Goal: Task Accomplishment & Management: Complete application form

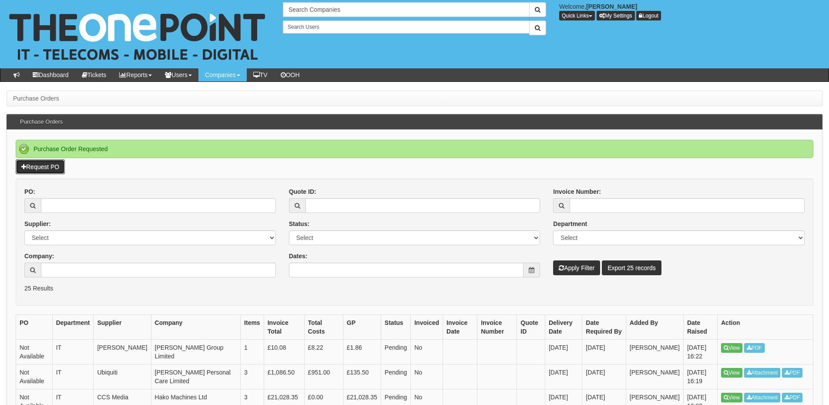
click at [43, 165] on link "Request PO" at bounding box center [40, 166] width 49 height 15
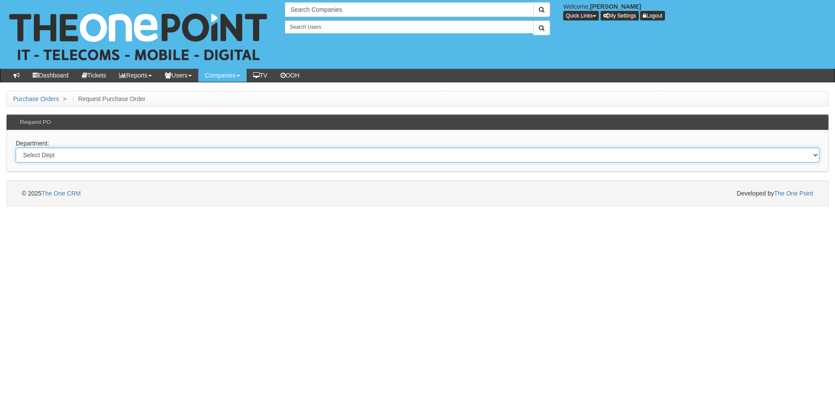
click at [359, 157] on select "Select Dept Digital Internal IT Mobiles Marketing Telecoms" at bounding box center [418, 154] width 804 height 15
select select "?pipeID=&dept=IT"
click at [16, 147] on select "Select Dept Digital Internal IT Mobiles Marketing Telecoms" at bounding box center [418, 154] width 804 height 15
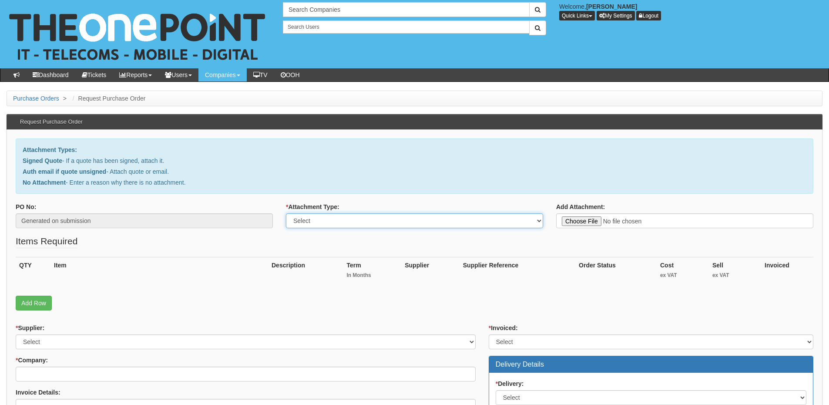
drag, startPoint x: 376, startPoint y: 218, endPoint x: 369, endPoint y: 227, distance: 11.1
click at [376, 218] on select "Select Signed Quote Auth email with quote if unsigned No Attachment" at bounding box center [414, 220] width 257 height 15
select select "Signed Quote"
click at [286, 213] on select "Select Signed Quote Auth email with quote if unsigned No Attachment" at bounding box center [414, 220] width 257 height 15
type input "C:\fakepath\Humberside Independent Care Association - iPad .pdf"
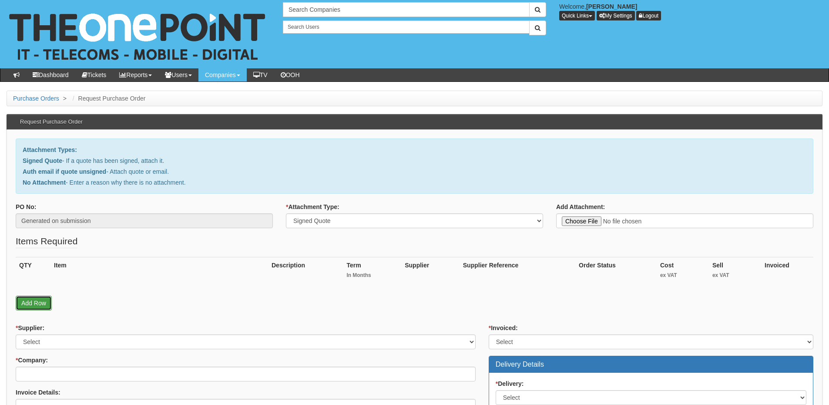
click at [41, 308] on link "Add Row" at bounding box center [34, 302] width 36 height 15
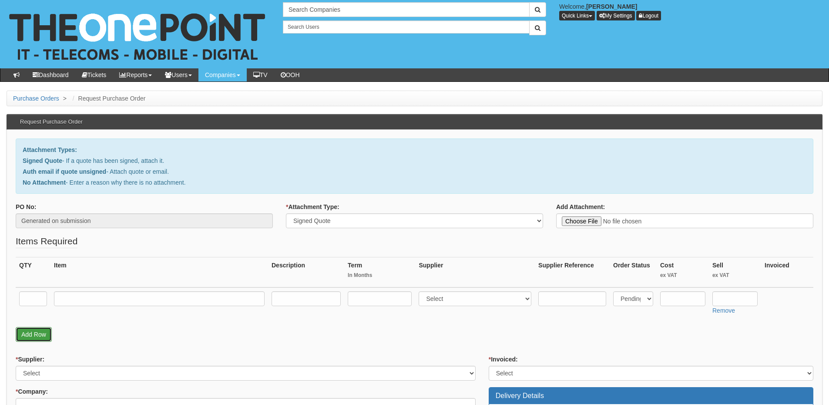
click at [34, 333] on link "Add Row" at bounding box center [34, 334] width 36 height 15
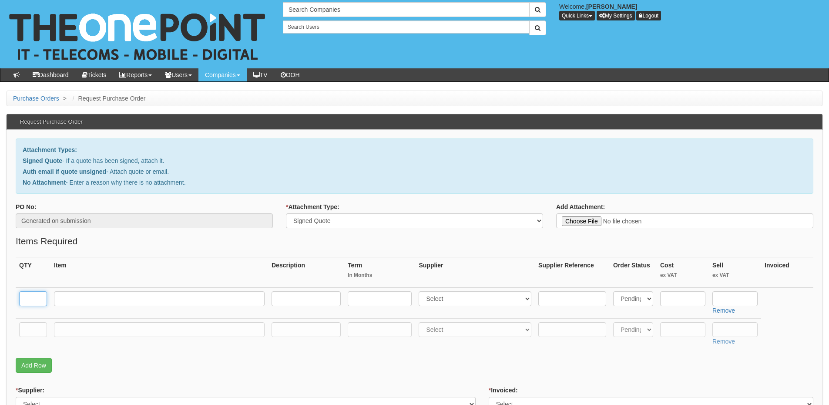
click at [29, 303] on input "text" at bounding box center [33, 298] width 28 height 15
type input "1"
click at [92, 300] on input "text" at bounding box center [159, 298] width 211 height 15
paste input "iPad 11" 128GB Wi-Fi Only"
type input "iPad 11" 128GB Wi-Fi Only"
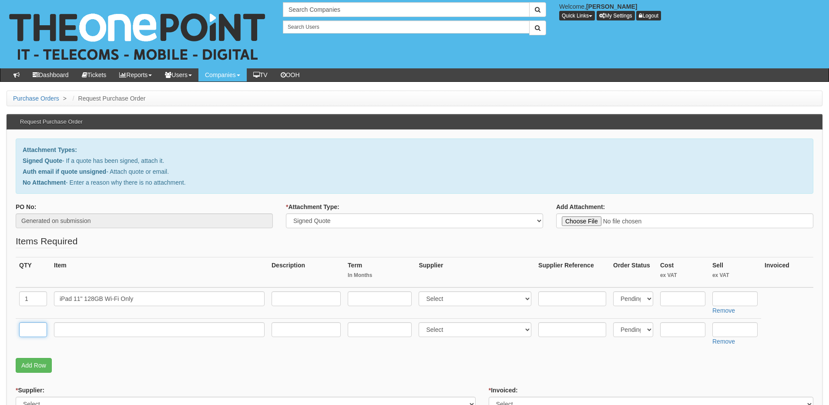
click at [35, 332] on input "text" at bounding box center [33, 329] width 28 height 15
type input "1"
click at [71, 334] on input "text" at bounding box center [159, 329] width 211 height 15
type input "Delivery"
drag, startPoint x: 756, startPoint y: 329, endPoint x: 747, endPoint y: 328, distance: 9.6
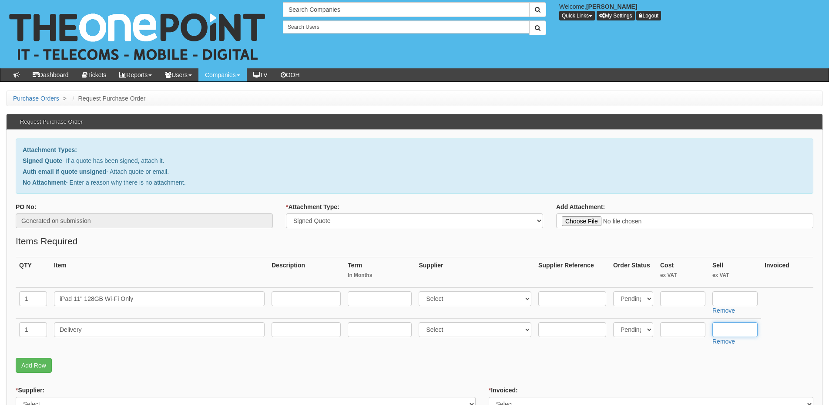
click at [755, 329] on input "text" at bounding box center [734, 329] width 45 height 15
type input "12.50"
click at [724, 298] on input "text" at bounding box center [734, 298] width 45 height 15
paste input "286.63"
type input "286.63"
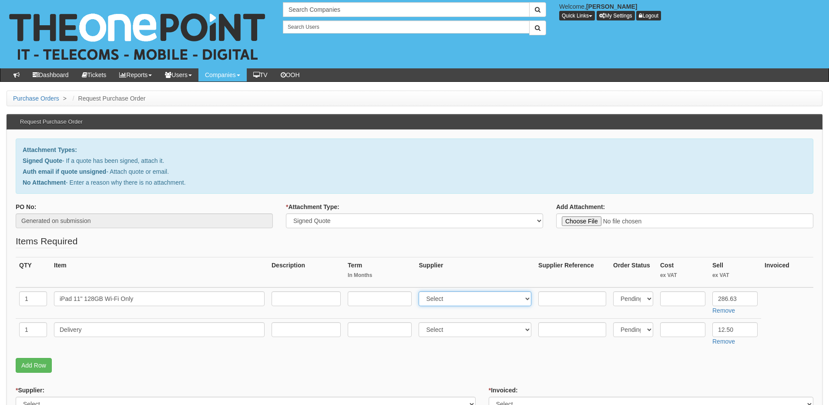
click at [451, 298] on select "Select 123 REG.co.uk 1Password 3 4Gon AA Jones Electric Ltd Abzorb Access Group…" at bounding box center [475, 298] width 113 height 15
select select "291"
click at [421, 291] on select "Select 123 REG.co.uk 1Password 3 4Gon AA Jones Electric Ltd Abzorb Access Group…" at bounding box center [475, 298] width 113 height 15
click at [674, 298] on input "text" at bounding box center [682, 298] width 45 height 15
click at [674, 300] on input "text" at bounding box center [682, 298] width 45 height 15
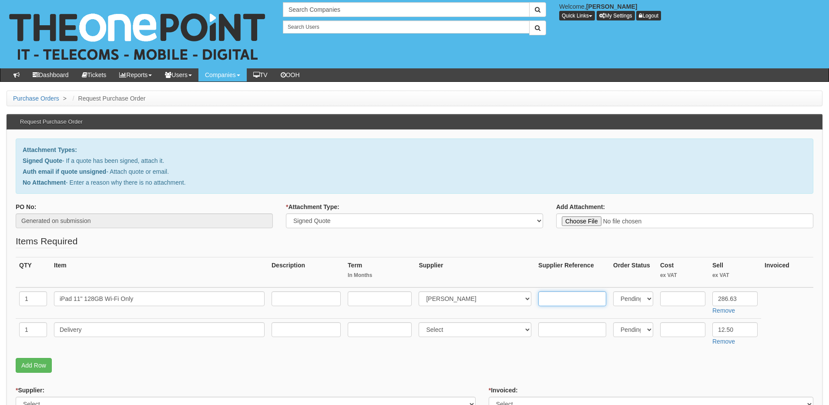
click at [554, 297] on input "text" at bounding box center [572, 298] width 68 height 15
paste input "CN89075"
type input "CN89075"
click at [703, 296] on input "text" at bounding box center [682, 298] width 45 height 15
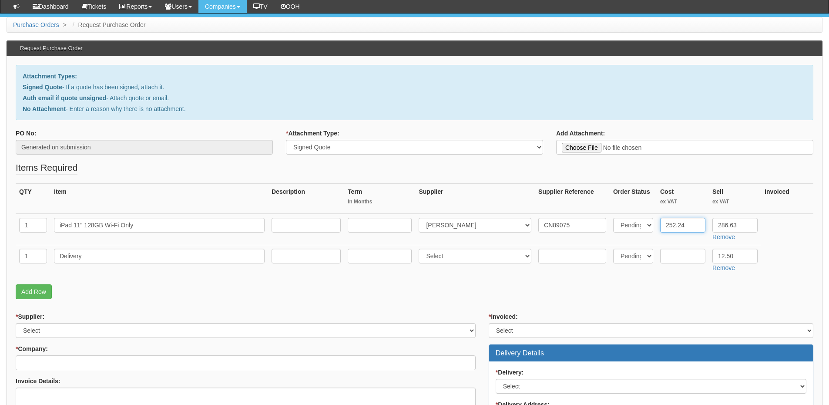
scroll to position [87, 0]
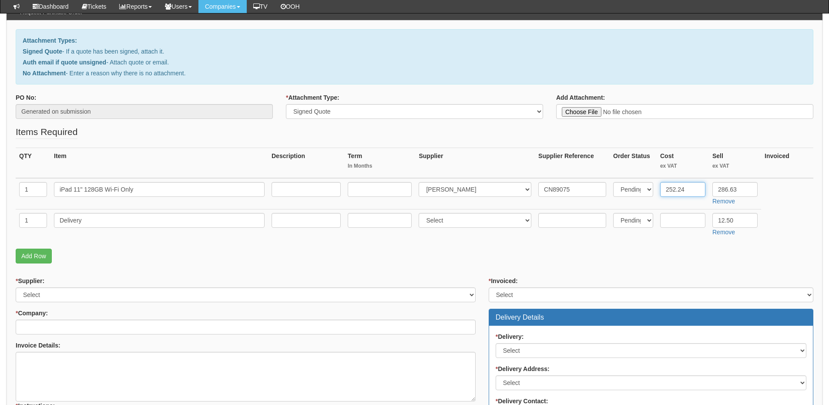
type input "252.24"
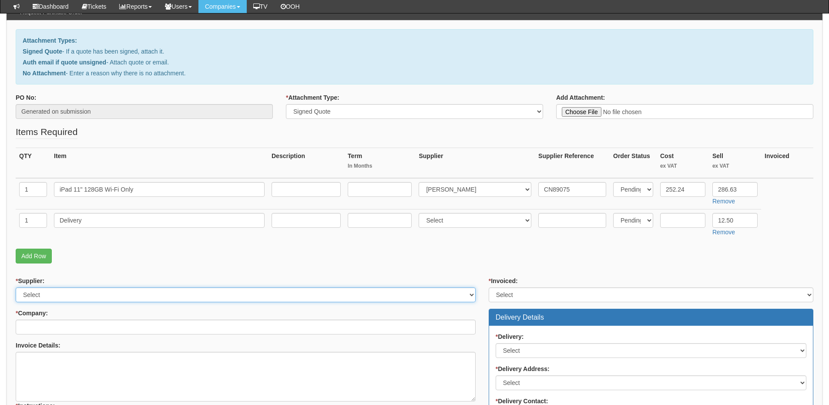
click at [84, 297] on select "Select 123 REG.co.uk 1Password 3 4Gon AA Jones Electric Ltd Abzorb Access Group…" at bounding box center [246, 294] width 460 height 15
select select "291"
click at [16, 287] on select "Select 123 REG.co.uk 1Password 3 4Gon AA Jones Electric Ltd Abzorb Access Group…" at bounding box center [246, 294] width 460 height 15
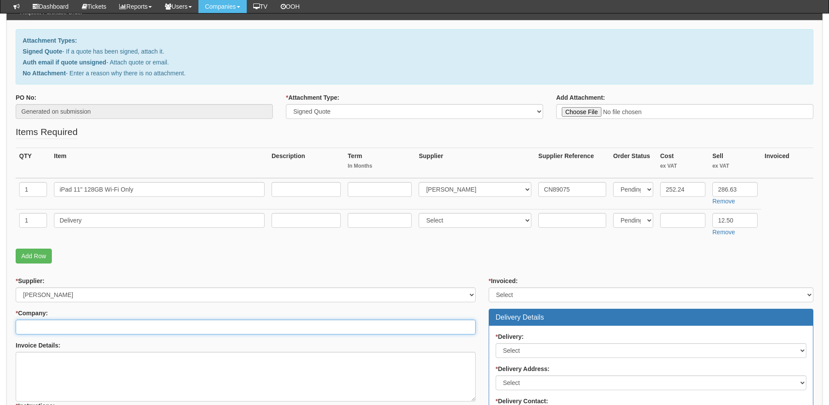
click at [76, 331] on input "* Company:" at bounding box center [246, 326] width 460 height 15
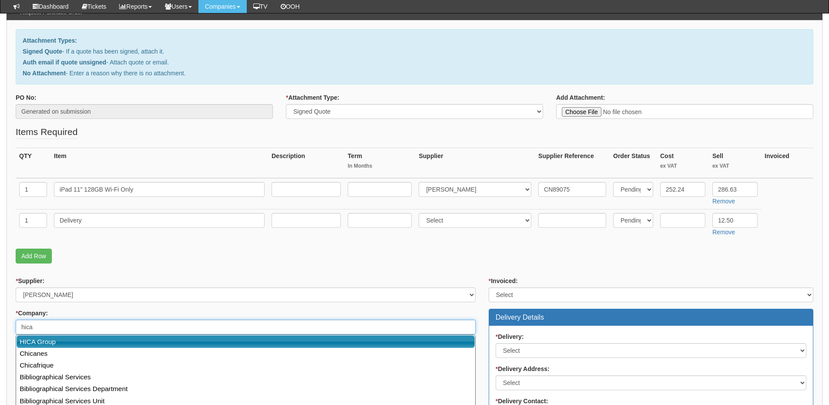
click at [74, 345] on link "HICA Group" at bounding box center [246, 341] width 458 height 13
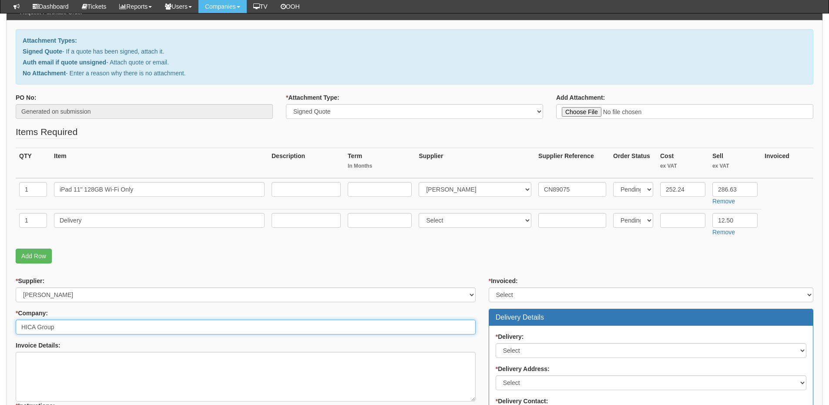
type input "HICA Group"
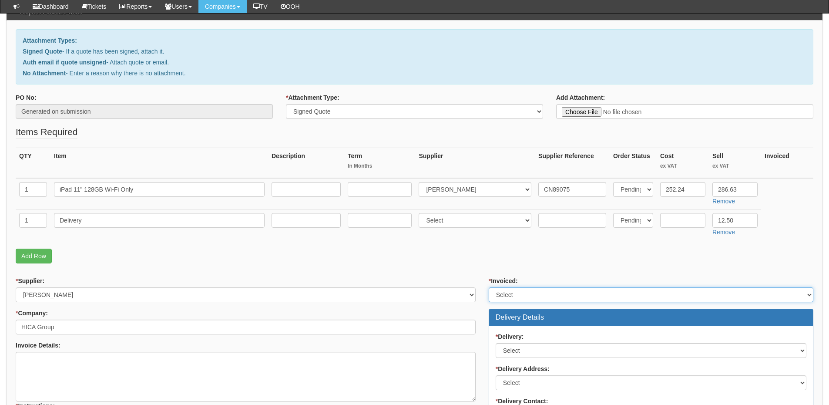
click at [527, 295] on select "Select Yes No N/A STB (part of order)" at bounding box center [651, 294] width 325 height 15
click at [489, 287] on select "Select Yes No N/A STB (part of order)" at bounding box center [651, 294] width 325 height 15
click at [512, 288] on select "Select Yes No N/A STB (part of order)" at bounding box center [651, 294] width 325 height 15
select select "2"
click at [489, 287] on select "Select Yes No N/A STB (part of order)" at bounding box center [651, 294] width 325 height 15
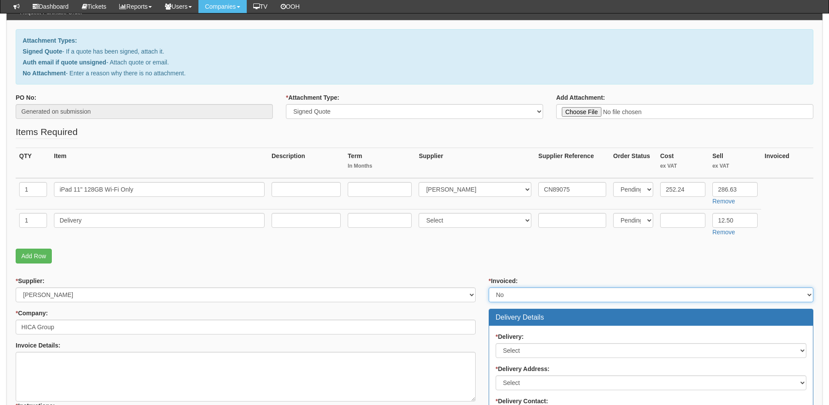
scroll to position [218, 0]
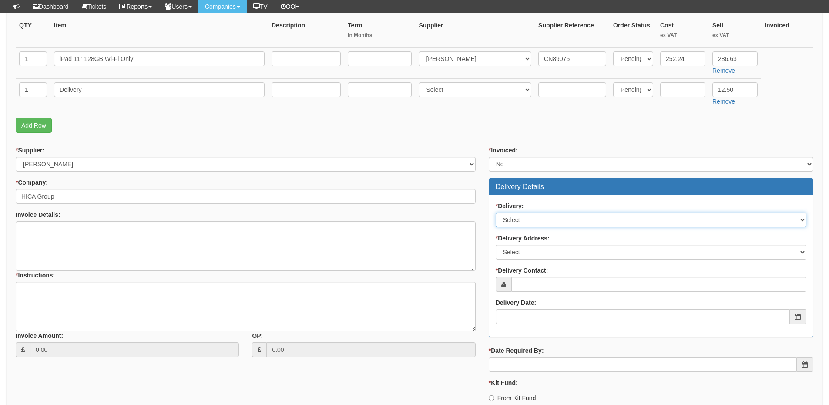
click at [529, 215] on select "Select No Not Applicable Yes" at bounding box center [651, 219] width 311 height 15
select select "1"
click at [496, 212] on select "Select No Not Applicable Yes" at bounding box center [651, 219] width 311 height 15
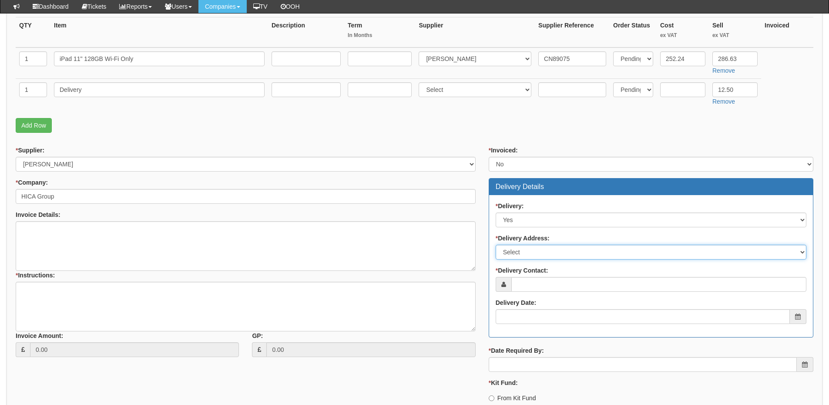
drag, startPoint x: 526, startPoint y: 248, endPoint x: 526, endPoint y: 258, distance: 9.6
click at [526, 248] on select "Select Not Applicable Main Address - HU13 0LH [GEOGRAPHIC_DATA] - HU128FJ Homec…" at bounding box center [651, 252] width 311 height 15
select select "company_main_address"
click at [496, 245] on select "Select Not Applicable Main Address - HU13 0LH [GEOGRAPHIC_DATA] - HU128FJ Homec…" at bounding box center [651, 252] width 311 height 15
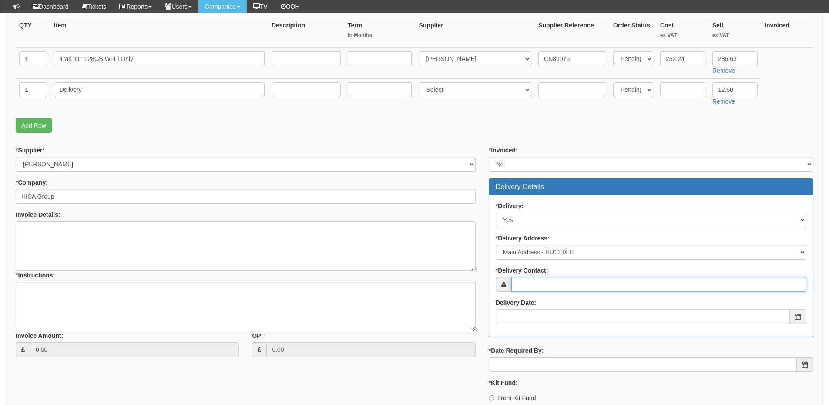
click at [524, 283] on input "* Delivery Contact:" at bounding box center [658, 284] width 295 height 15
type input "[PERSON_NAME]"
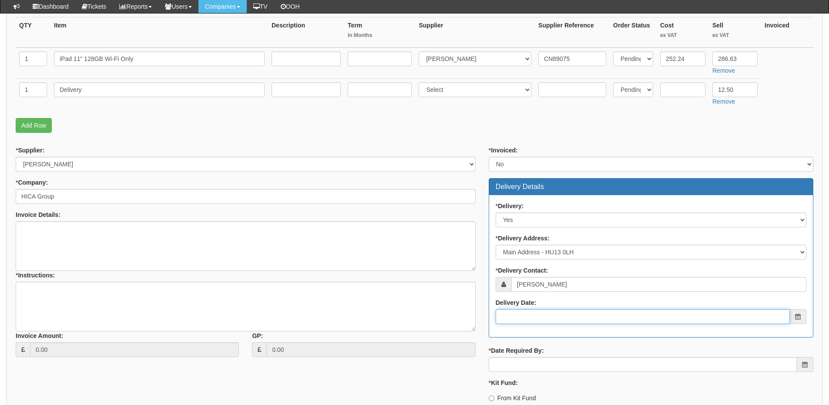
click at [529, 311] on input "Delivery Date:" at bounding box center [643, 316] width 294 height 15
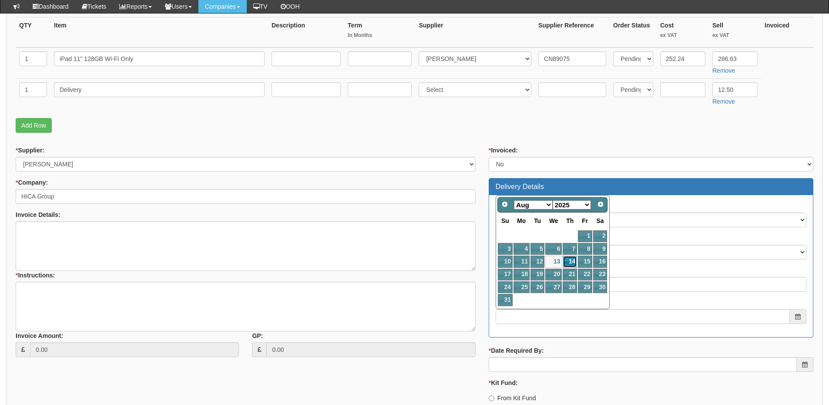
click at [573, 262] on link "14" at bounding box center [570, 261] width 14 height 12
type input "[DATE]"
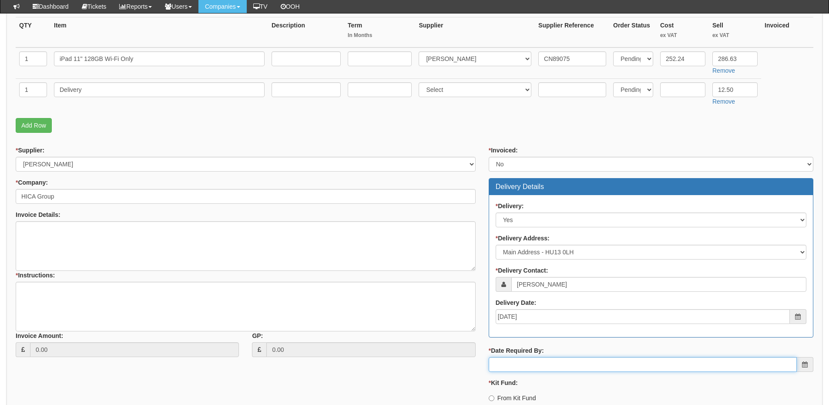
click at [552, 362] on input "* Date Required By:" at bounding box center [643, 364] width 308 height 15
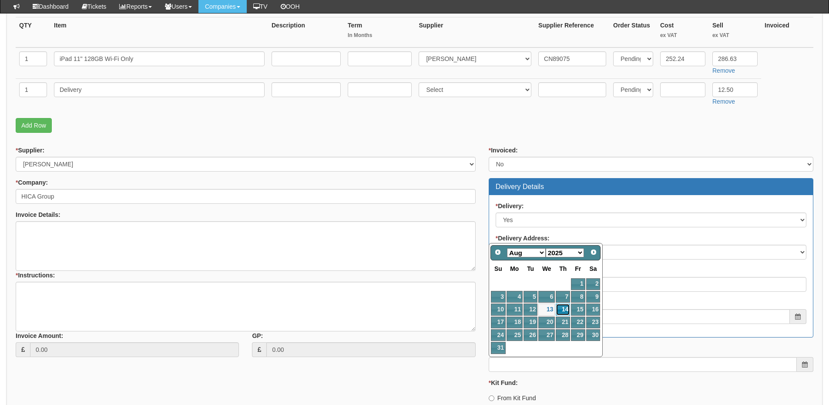
click at [563, 306] on link "14" at bounding box center [563, 309] width 14 height 12
type input "[DATE]"
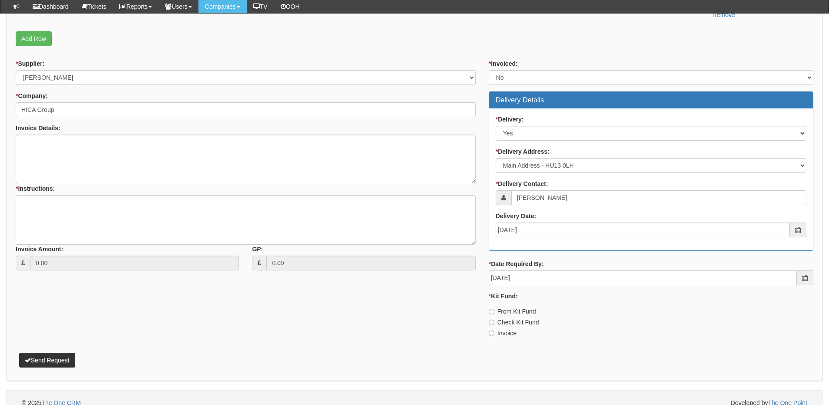
scroll to position [305, 0]
click at [508, 335] on label "Invoice" at bounding box center [503, 332] width 28 height 9
click at [494, 314] on input "Invoice" at bounding box center [492, 311] width 6 height 6
radio input "true"
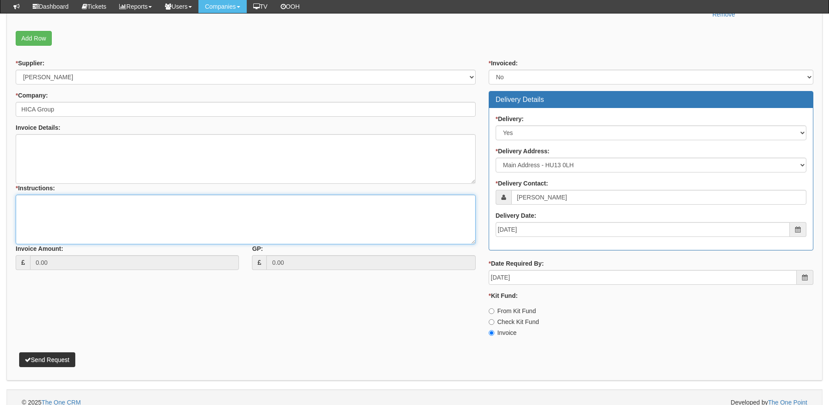
click at [109, 216] on textarea "* Instructions:" at bounding box center [246, 219] width 460 height 50
type textarea "Hardware only"
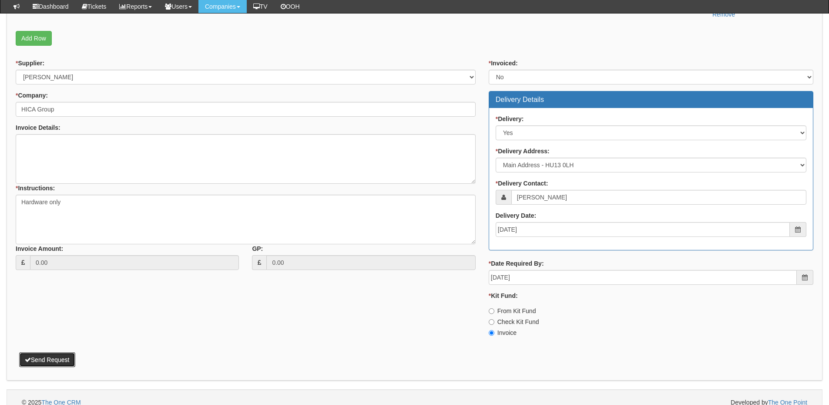
click at [54, 360] on button "Send Request" at bounding box center [47, 359] width 56 height 15
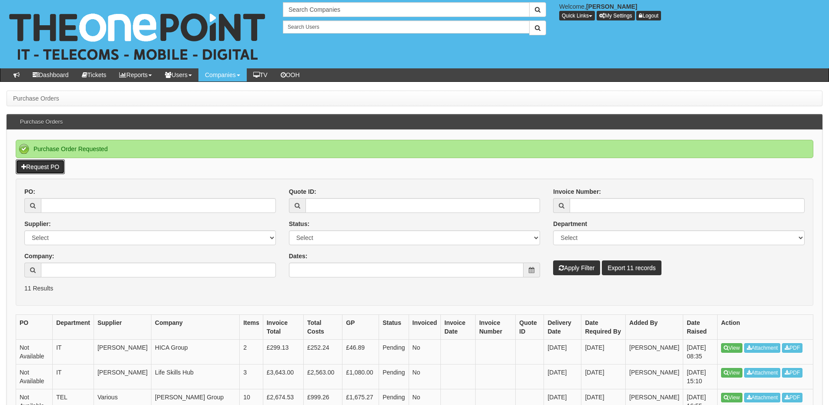
click at [50, 170] on link "Request PO" at bounding box center [40, 166] width 49 height 15
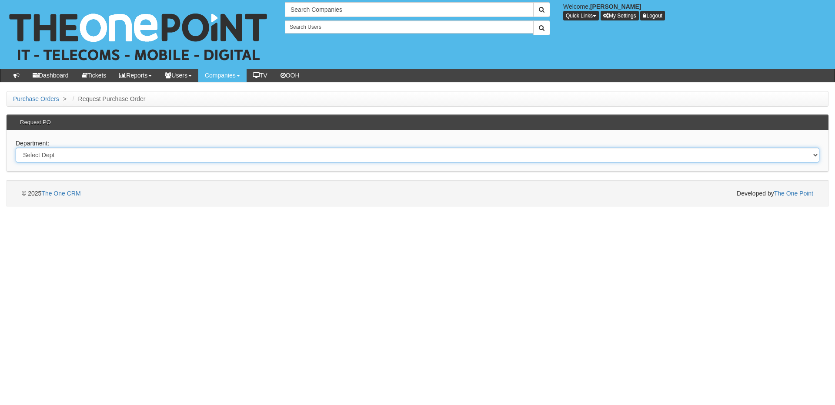
click at [125, 159] on select "Select Dept Digital Internal IT Mobiles Marketing Telecoms" at bounding box center [418, 154] width 804 height 15
select select "?pipeID=&dept=IT"
click at [16, 147] on select "Select Dept Digital Internal IT Mobiles Marketing Telecoms" at bounding box center [418, 154] width 804 height 15
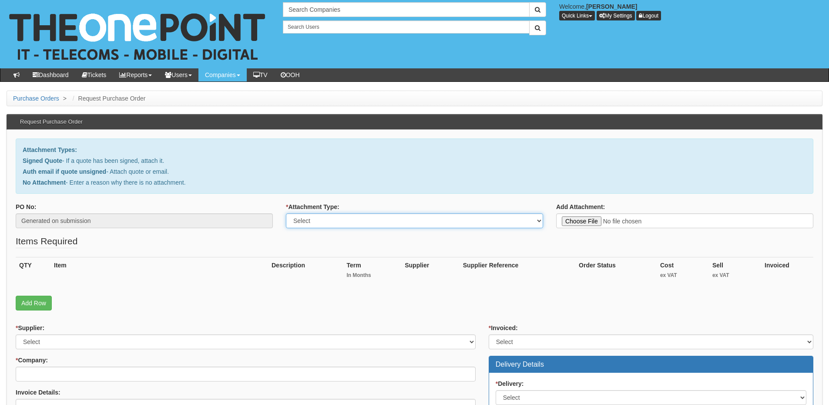
drag, startPoint x: 326, startPoint y: 217, endPoint x: 322, endPoint y: 226, distance: 9.9
click at [326, 217] on select "Select Signed Quote Auth email with quote if unsigned No Attachment" at bounding box center [414, 220] width 257 height 15
select select "Signed Quote"
click at [286, 213] on select "Select Signed Quote Auth email with quote if unsigned No Attachment" at bounding box center [414, 220] width 257 height 15
type input "C:\fakepath\Humberside Independent Care Association - Card Printer.pdf"
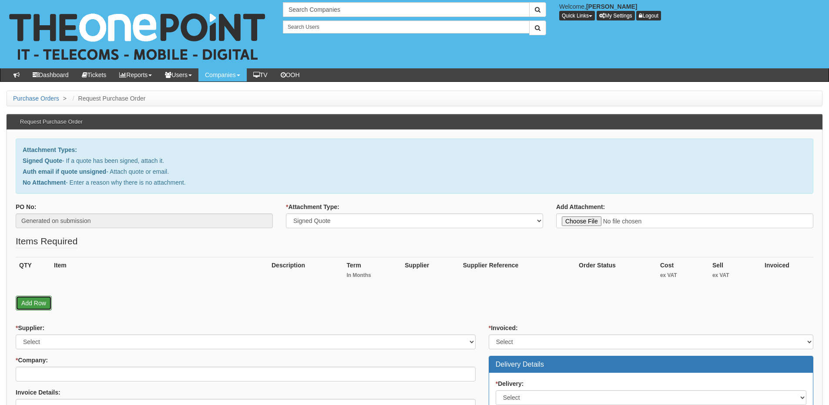
click at [28, 306] on link "Add Row" at bounding box center [34, 302] width 36 height 15
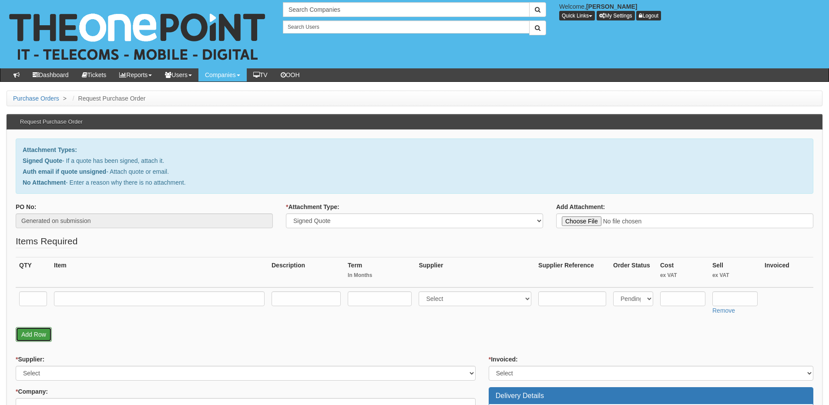
click at [37, 335] on link "Add Row" at bounding box center [34, 334] width 36 height 15
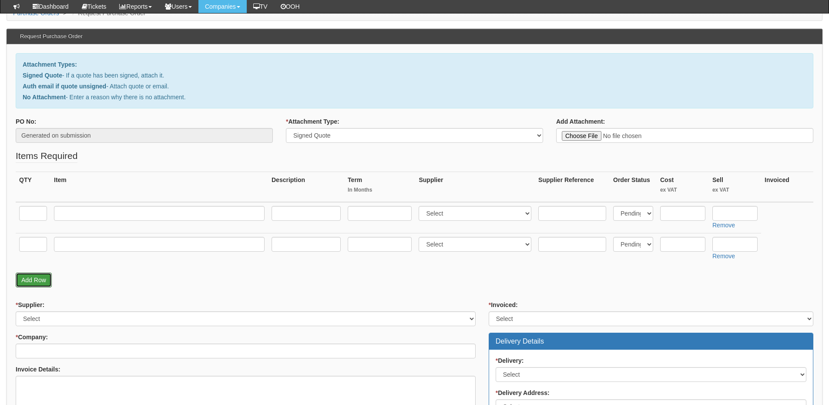
scroll to position [131, 0]
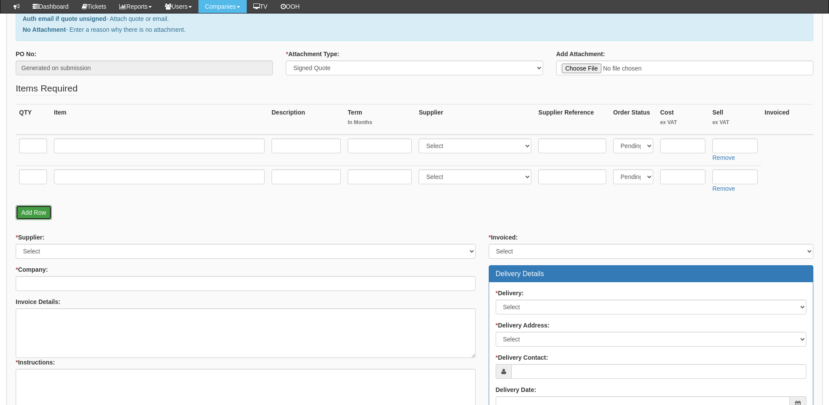
click at [39, 215] on link "Add Row" at bounding box center [34, 212] width 36 height 15
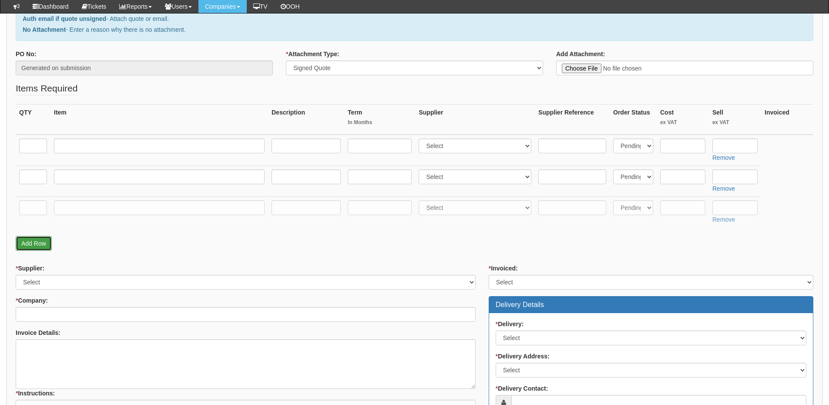
click at [36, 244] on link "Add Row" at bounding box center [34, 243] width 36 height 15
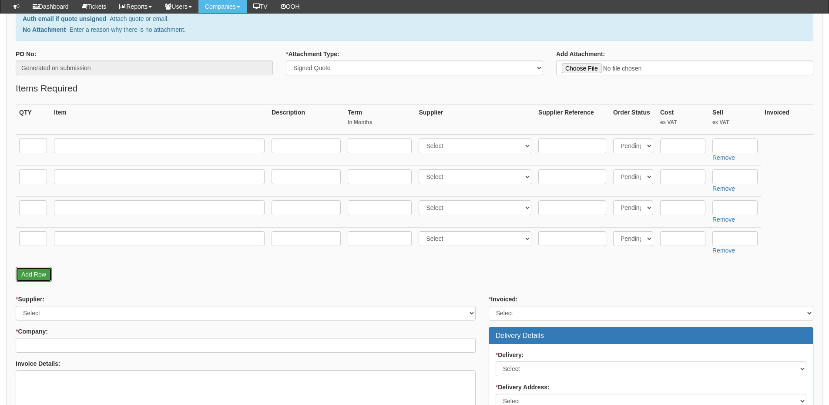
click at [34, 270] on link "Add Row" at bounding box center [34, 274] width 36 height 15
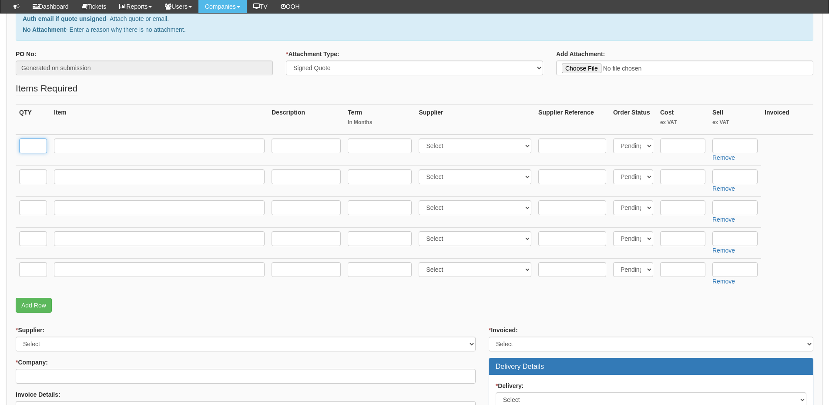
click at [29, 146] on input "text" at bounding box center [33, 145] width 28 height 15
type input "3"
click at [31, 177] on input "text" at bounding box center [33, 176] width 28 height 15
type input "3"
click at [33, 203] on input "text" at bounding box center [33, 207] width 28 height 15
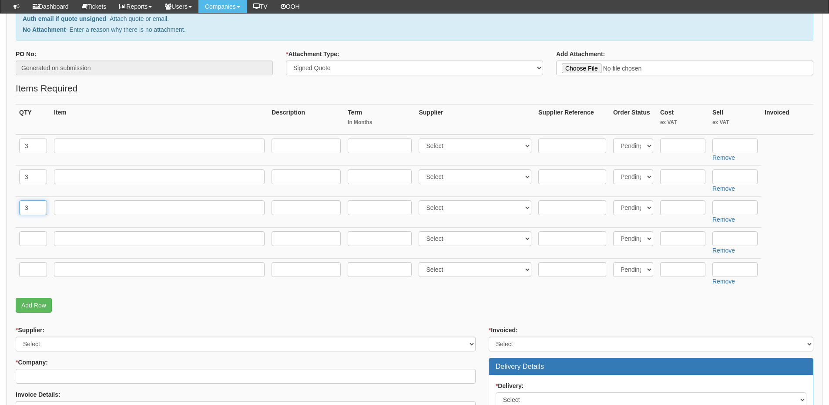
type input "3"
click at [34, 239] on input "text" at bounding box center [33, 238] width 28 height 15
type input "3"
click at [40, 258] on td "3" at bounding box center [33, 242] width 35 height 31
click at [29, 268] on input "text" at bounding box center [33, 269] width 28 height 15
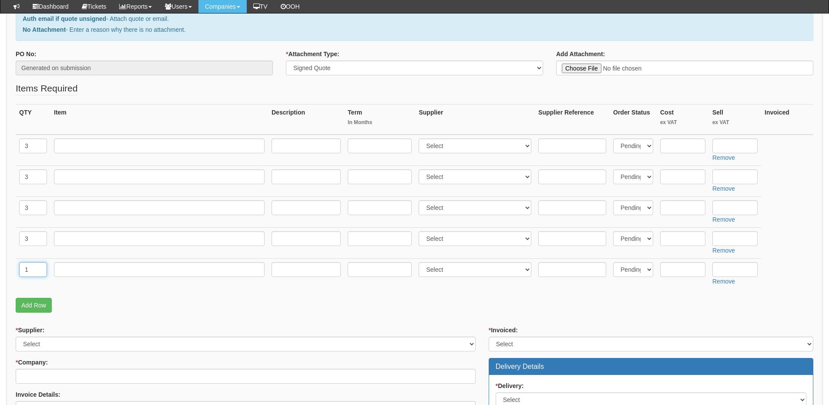
type input "1"
click at [77, 264] on input "text" at bounding box center [159, 269] width 211 height 15
type input "Delivery"
click at [727, 271] on input "text" at bounding box center [734, 269] width 45 height 15
type input "12.50"
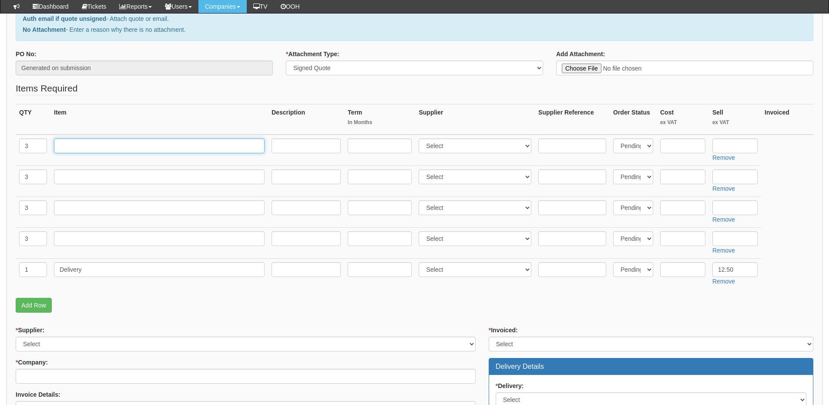
click at [127, 141] on input "text" at bounding box center [159, 145] width 211 height 15
paste input "Zebra Card ZC100 300dpi Single Side Card Printer [[GEOGRAPHIC_DATA]/EU] / Colou…"
type input "Zebra Card ZC100 300dpi Single Side Card Printer [[GEOGRAPHIC_DATA]/EU] / Colou…"
click at [436, 149] on select "Select 123 [DOMAIN_NAME] 1Password 3 4Gon [PERSON_NAME] Electric Ltd Abzorb Acc…" at bounding box center [475, 145] width 113 height 15
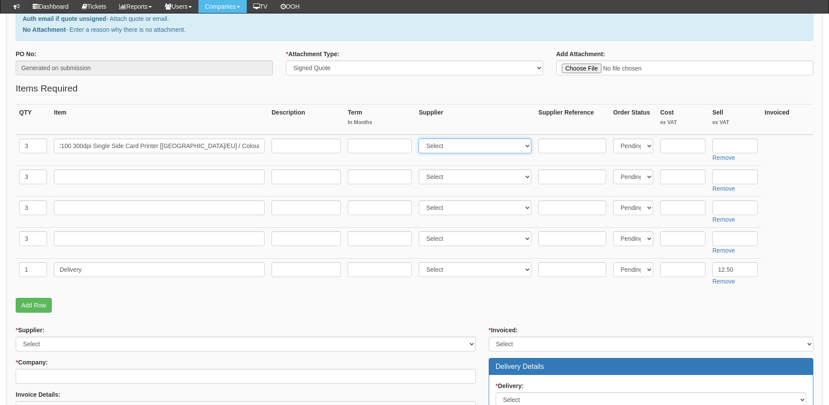
scroll to position [0, 0]
select select "322"
click at [421, 138] on select "Select 123 [DOMAIN_NAME] 1Password 3 4Gon [PERSON_NAME] Electric Ltd Abzorb Acc…" at bounding box center [475, 145] width 113 height 15
click at [737, 148] on input "text" at bounding box center [734, 145] width 45 height 15
type input "877.52"
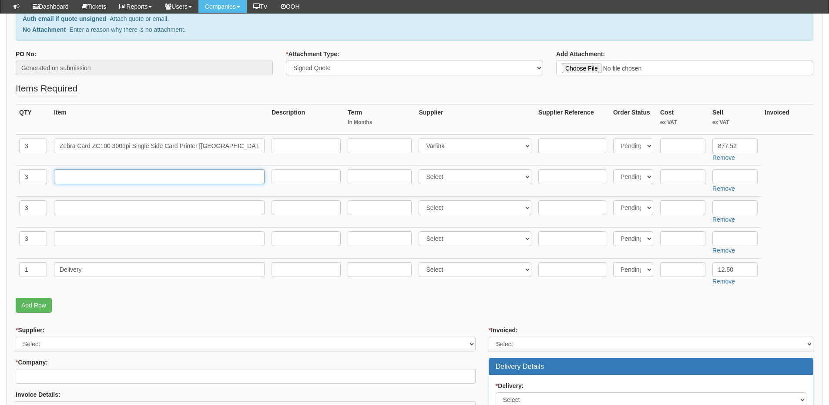
click at [149, 179] on input "text" at bounding box center [159, 176] width 211 height 15
click at [102, 177] on input "text" at bounding box center [159, 176] width 211 height 15
paste input "Zebra Card Premier Blank PVC Cards / White / 30mil [Box of 500]"
type input "Zebra Card Premier Blank PVC Cards / White / 30mil [Box of 500]"
click at [460, 176] on select "Select 123 [DOMAIN_NAME] 1Password 3 4Gon [PERSON_NAME] Electric Ltd Abzorb Acc…" at bounding box center [475, 176] width 113 height 15
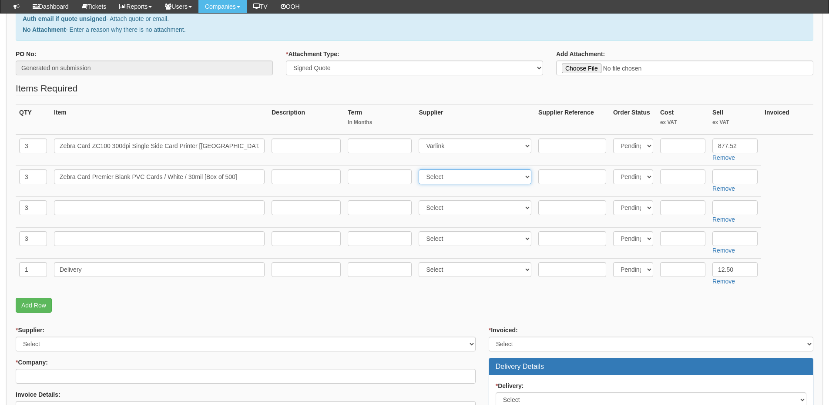
select select "124"
click at [421, 169] on select "Select 123 [DOMAIN_NAME] 1Password 3 4Gon [PERSON_NAME] Electric Ltd Abzorb Acc…" at bounding box center [475, 176] width 113 height 15
click at [721, 172] on input "text" at bounding box center [734, 176] width 45 height 15
type input "32.89"
click at [126, 213] on input "text" at bounding box center [159, 207] width 211 height 15
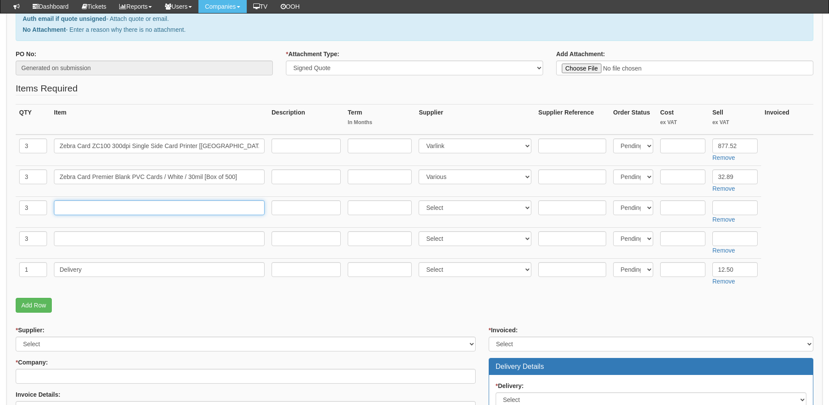
paste input "Zebra Card Ribbon, Color-YMCKO, 58mmx99m(2.28inx324ft), 200 Images"
type input "Zebra Card Ribbon, Color-YMCKO, 58mmx99m(2.28inx324ft), 200 Images"
click at [736, 208] on input "text" at bounding box center [734, 207] width 45 height 15
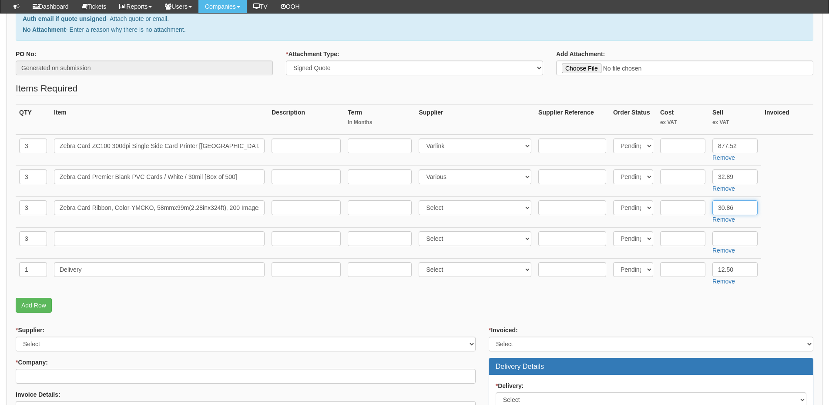
type input "30.86"
click at [456, 212] on select "Select 123 [DOMAIN_NAME] 1Password 3 4Gon [PERSON_NAME] Electric Ltd Abzorb Acc…" at bounding box center [475, 207] width 113 height 15
select select "124"
click at [421, 200] on select "Select 123 [DOMAIN_NAME] 1Password 3 4Gon [PERSON_NAME] Electric Ltd Abzorb Acc…" at bounding box center [475, 207] width 113 height 15
click at [101, 238] on input "text" at bounding box center [159, 238] width 211 height 15
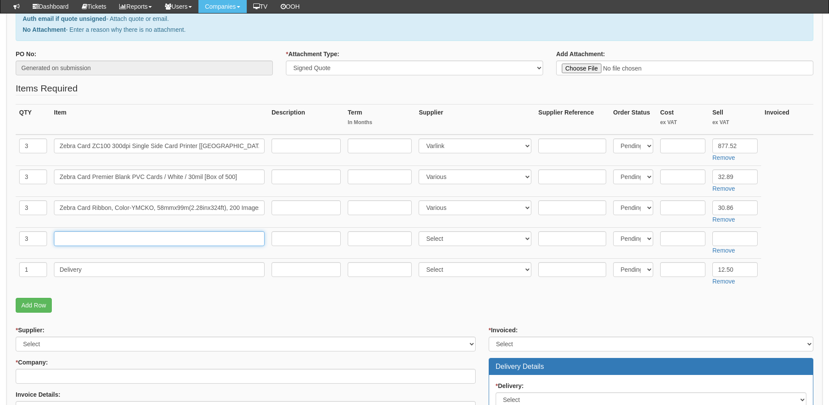
paste input "Optional - Zebra Card OneCare, Essential, Purchased [DATE] of Device, ZC100, 3 …"
type input "Optional - Zebra Card OneCare, Essential, Purchased [DATE] of Device, ZC100, 3 …"
click at [721, 229] on td "Remove" at bounding box center [735, 242] width 52 height 31
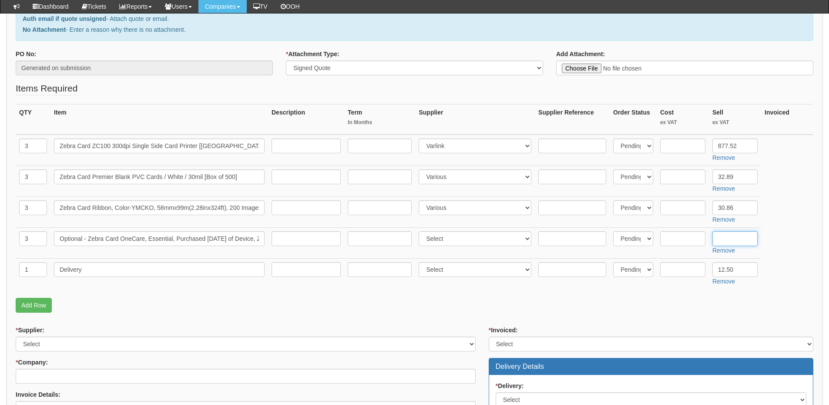
click at [725, 241] on input "text" at bounding box center [734, 238] width 45 height 15
type input "133.32"
click at [671, 144] on input "text" at bounding box center [682, 145] width 45 height 15
type input "731.27"
click at [676, 175] on input "text" at bounding box center [682, 176] width 45 height 15
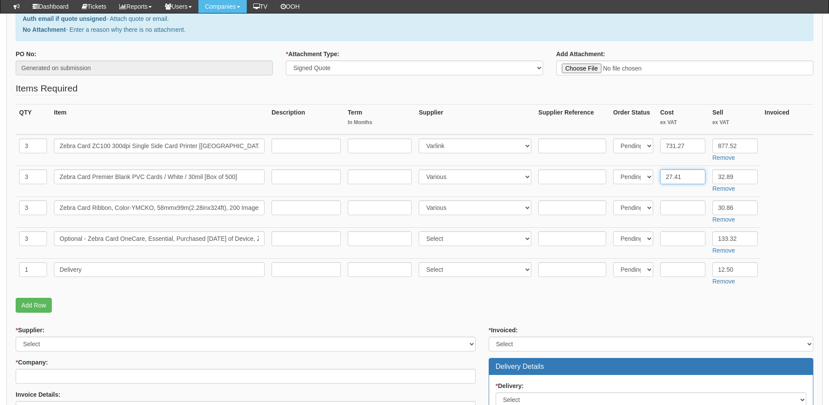
type input "27.41"
click at [681, 209] on input "text" at bounding box center [682, 207] width 45 height 15
type input "25.72"
click at [684, 238] on input "text" at bounding box center [682, 238] width 45 height 15
type input "111.27"
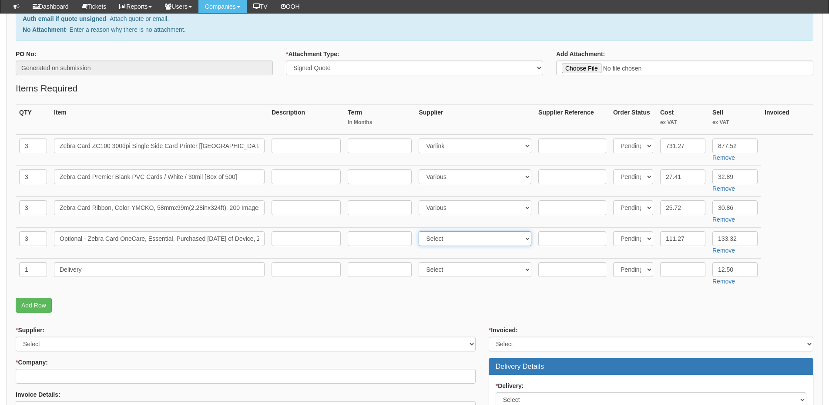
click at [447, 238] on select "Select 123 [DOMAIN_NAME] 1Password 3 4Gon [PERSON_NAME] Electric Ltd Abzorb Acc…" at bounding box center [475, 238] width 113 height 15
select select "124"
click at [421, 231] on select "Select 123 [DOMAIN_NAME] 1Password 3 4Gon [PERSON_NAME] Electric Ltd Abzorb Acc…" at bounding box center [475, 238] width 113 height 15
click at [580, 149] on input "text" at bounding box center [572, 145] width 68 height 15
paste input "ZC11-000W000EM00"
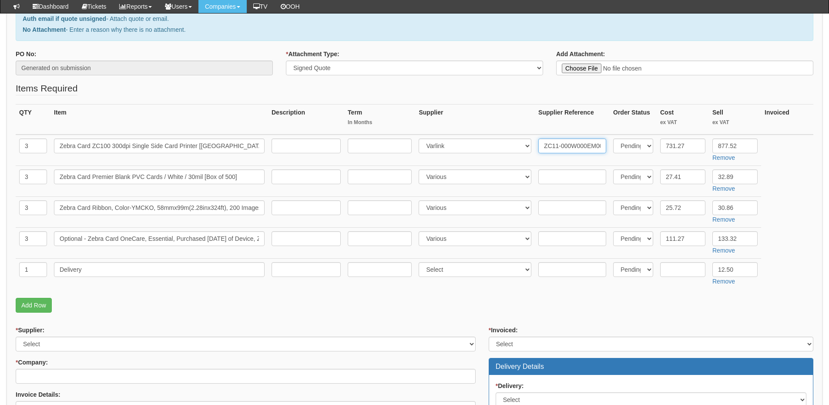
scroll to position [0, 1]
type input "ZC11-000W000EM00"
click at [563, 181] on input "text" at bounding box center [572, 176] width 68 height 15
paste input "104523-111"
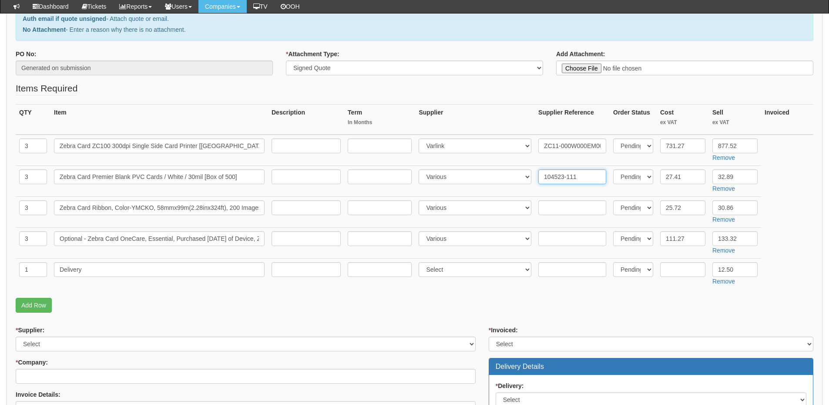
type input "104523-111"
click at [552, 205] on input "text" at bounding box center [572, 207] width 68 height 15
paste input "800300-250EM"
type input "800300-250EM"
click at [562, 235] on input "text" at bounding box center [572, 238] width 68 height 15
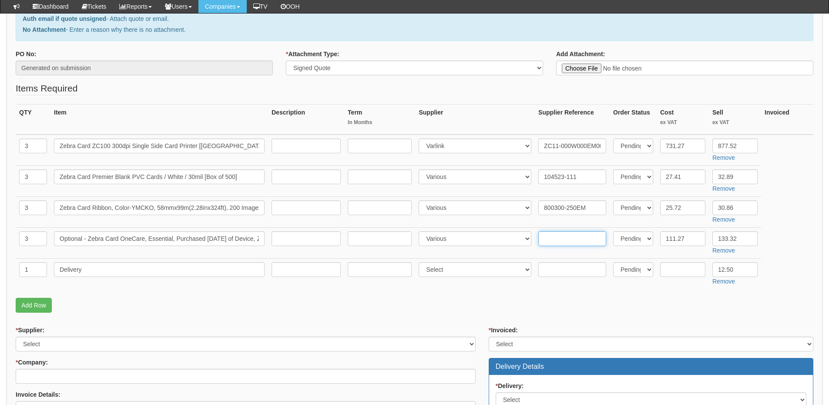
paste input "Z1AE-ZC1X-3C0"
type input "Z1AE-ZC1X-3C0"
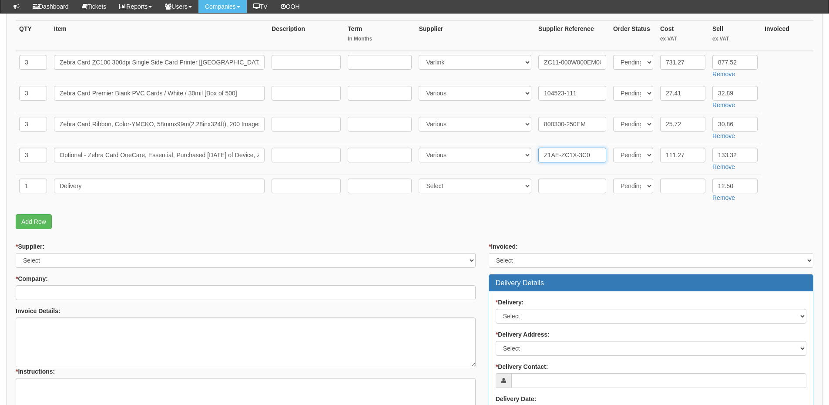
scroll to position [218, 0]
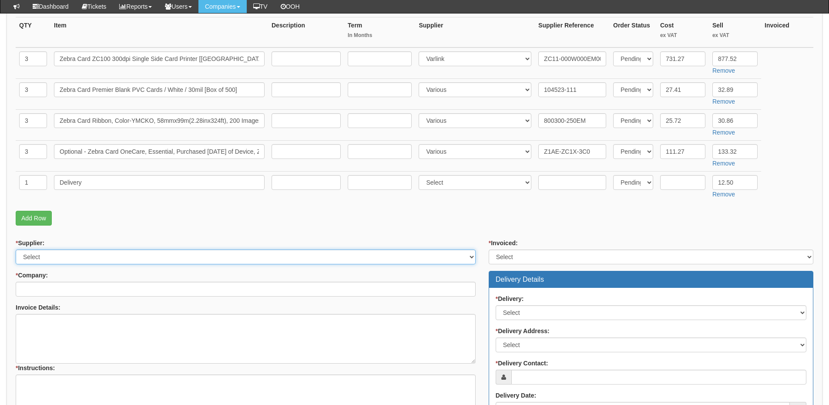
click at [96, 258] on select "Select 123 [DOMAIN_NAME] 1Password 3 4Gon [PERSON_NAME] Electric Ltd Abzorb Acc…" at bounding box center [246, 256] width 460 height 15
select select "124"
click at [16, 249] on select "Select 123 [DOMAIN_NAME] 1Password 3 4Gon [PERSON_NAME] Electric Ltd Abzorb Acc…" at bounding box center [246, 256] width 460 height 15
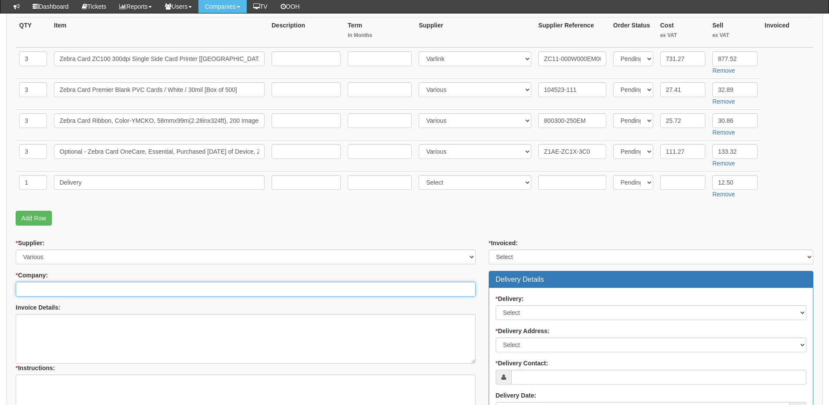
click at [61, 285] on input "* Company:" at bounding box center [246, 289] width 460 height 15
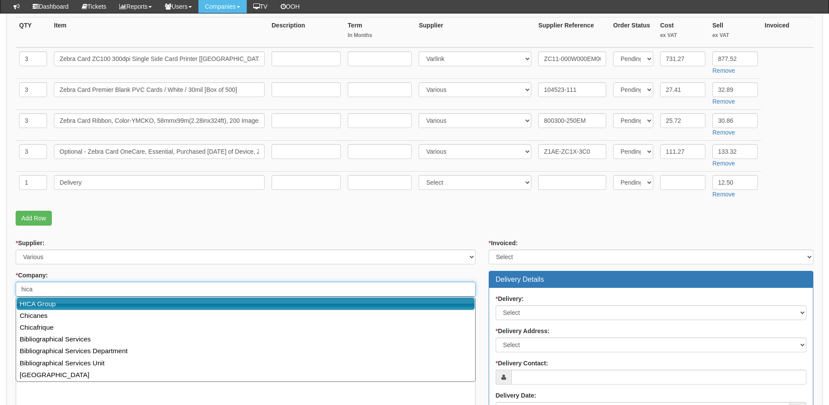
click at [137, 307] on link "HICA Group" at bounding box center [246, 303] width 458 height 13
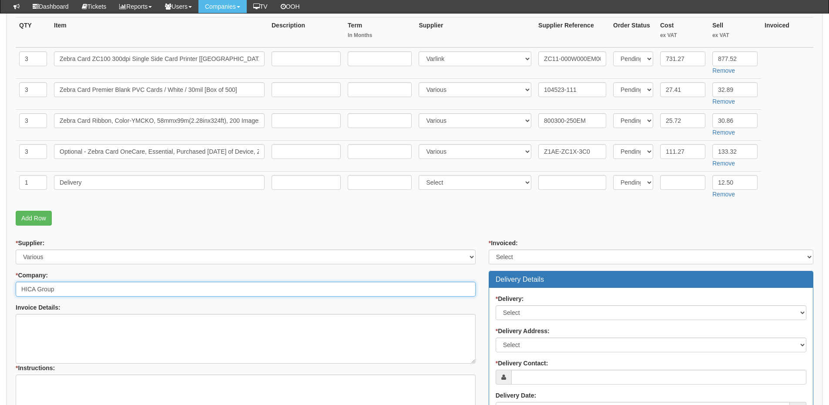
type input "HICA Group"
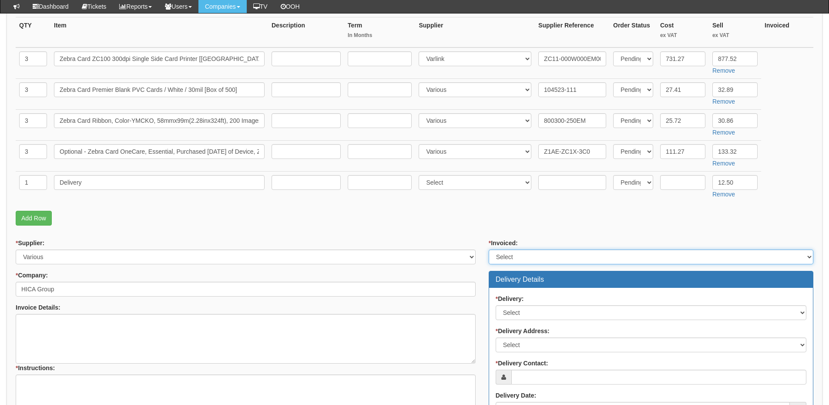
click at [493, 257] on select "Select Yes No N/A STB (part of order)" at bounding box center [651, 256] width 325 height 15
select select "2"
click at [489, 249] on select "Select Yes No N/A STB (part of order)" at bounding box center [651, 256] width 325 height 15
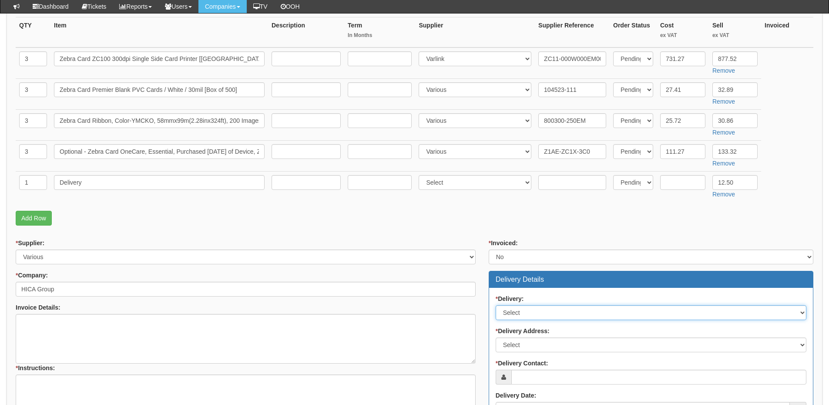
click at [511, 308] on select "Select No Not Applicable Yes" at bounding box center [651, 312] width 311 height 15
select select "1"
click at [496, 305] on select "Select No Not Applicable Yes" at bounding box center [651, 312] width 311 height 15
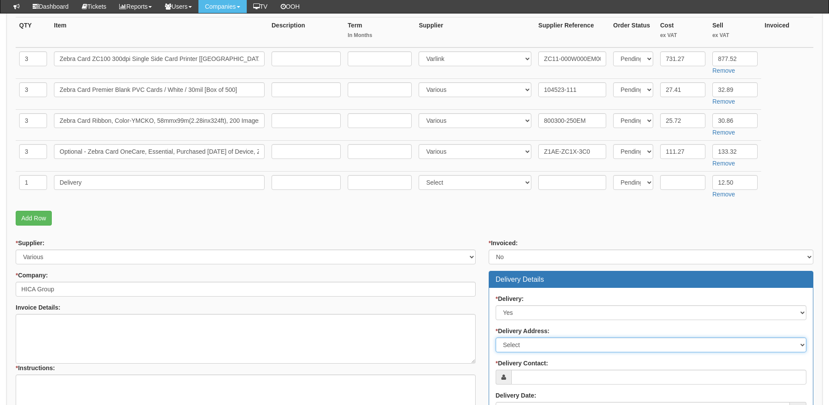
drag, startPoint x: 516, startPoint y: 345, endPoint x: 519, endPoint y: 359, distance: 14.1
click at [516, 345] on select "Select Not Applicable Main Address - HU13 0LH [GEOGRAPHIC_DATA] - HU128FJ Homec…" at bounding box center [651, 344] width 311 height 15
select select "company_main_address"
click at [496, 337] on select "Select Not Applicable Main Address - HU13 0LH [GEOGRAPHIC_DATA] - HU128FJ Homec…" at bounding box center [651, 344] width 311 height 15
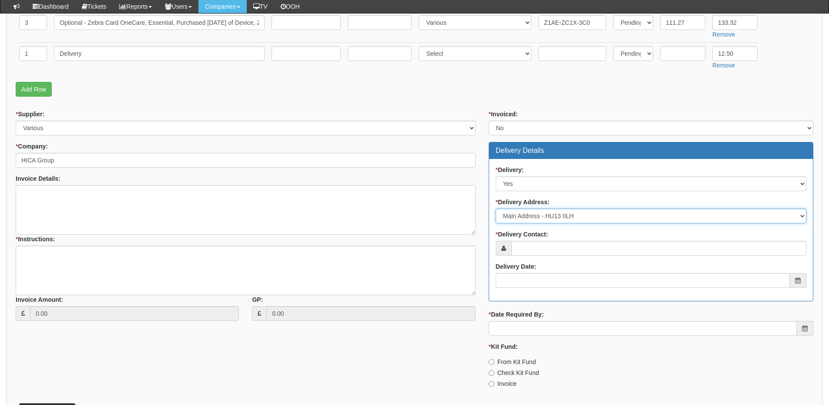
scroll to position [348, 0]
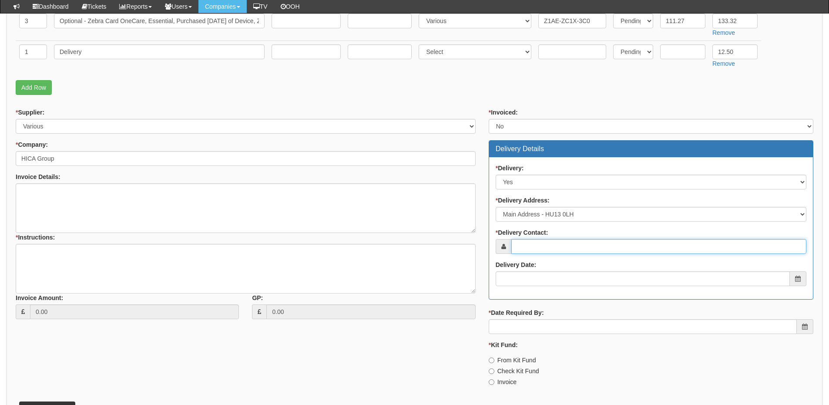
click at [525, 247] on input "* Delivery Contact:" at bounding box center [658, 246] width 295 height 15
type input "[PERSON_NAME]"
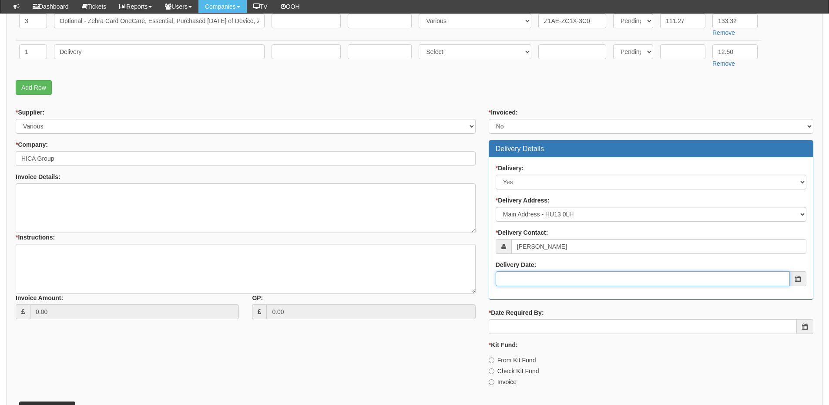
click at [555, 282] on input "Delivery Date:" at bounding box center [643, 278] width 294 height 15
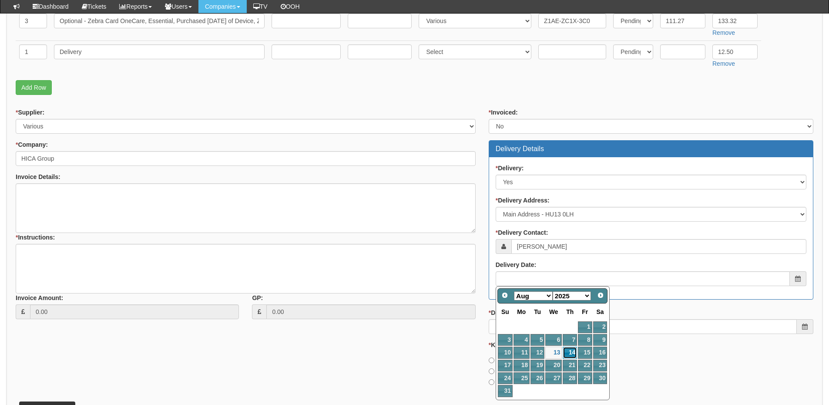
click at [566, 349] on link "14" at bounding box center [570, 352] width 14 height 12
type input "[DATE]"
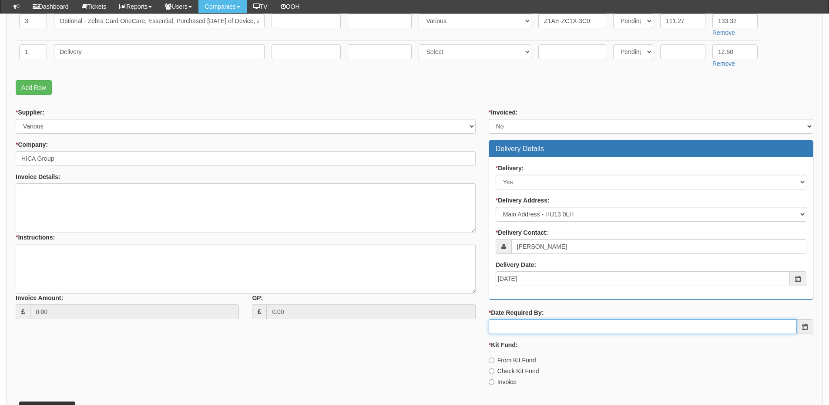
click at [547, 328] on input "* Date Required By:" at bounding box center [643, 326] width 308 height 15
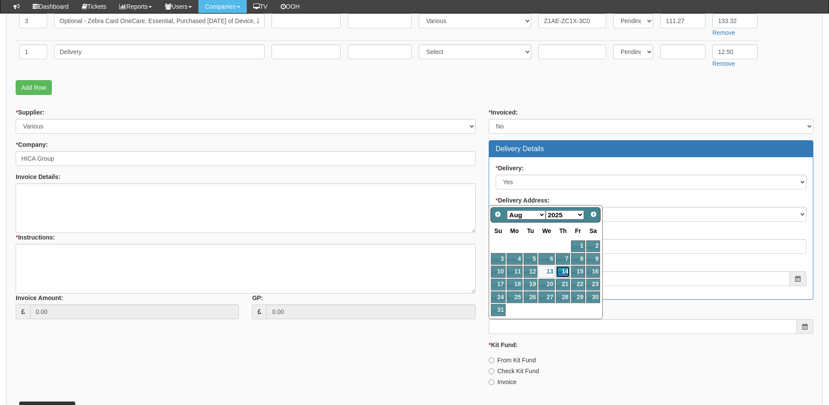
click at [563, 273] on link "14" at bounding box center [563, 271] width 14 height 12
type input "[DATE]"
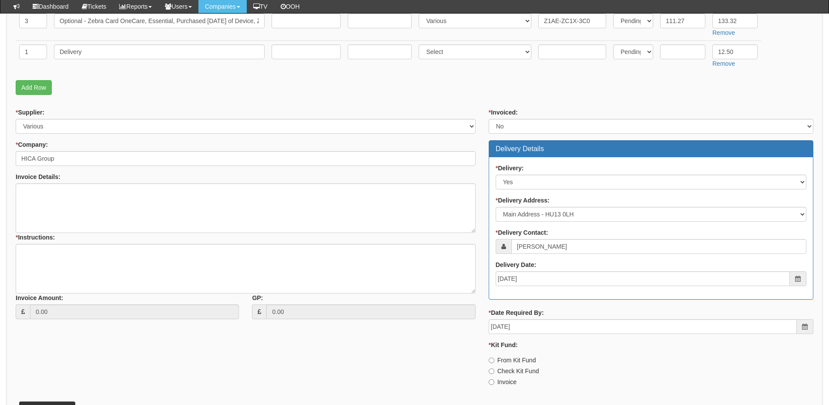
click at [500, 381] on label "Invoice" at bounding box center [503, 381] width 28 height 9
click at [494, 363] on input "Invoice" at bounding box center [492, 360] width 6 height 6
radio input "true"
click at [49, 253] on textarea "* Instructions:" at bounding box center [246, 269] width 460 height 50
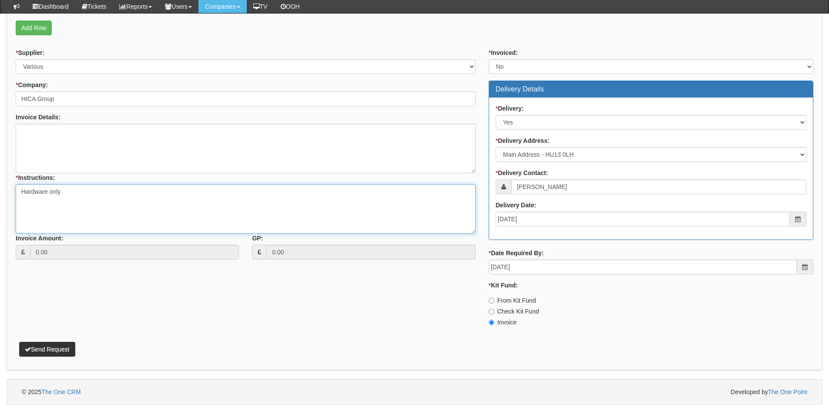
type textarea "Hardware only"
click at [57, 347] on button "Send Request" at bounding box center [47, 349] width 56 height 15
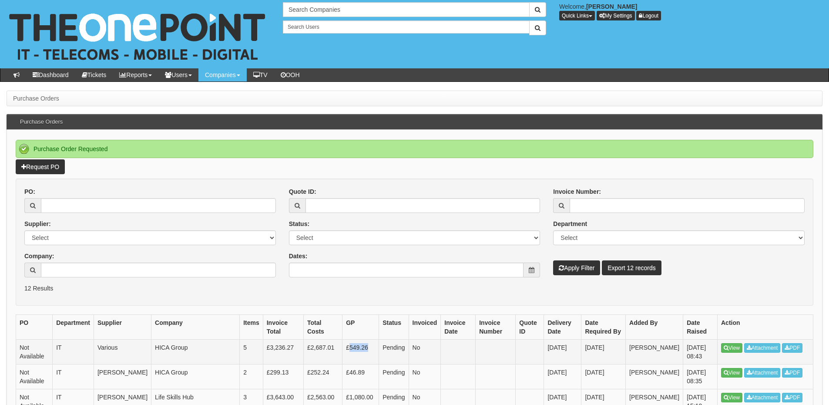
drag, startPoint x: 344, startPoint y: 348, endPoint x: 362, endPoint y: 348, distance: 18.3
click at [362, 348] on td "£549.26" at bounding box center [360, 351] width 37 height 25
copy td "549.26"
